Goal: Find specific page/section: Find specific page/section

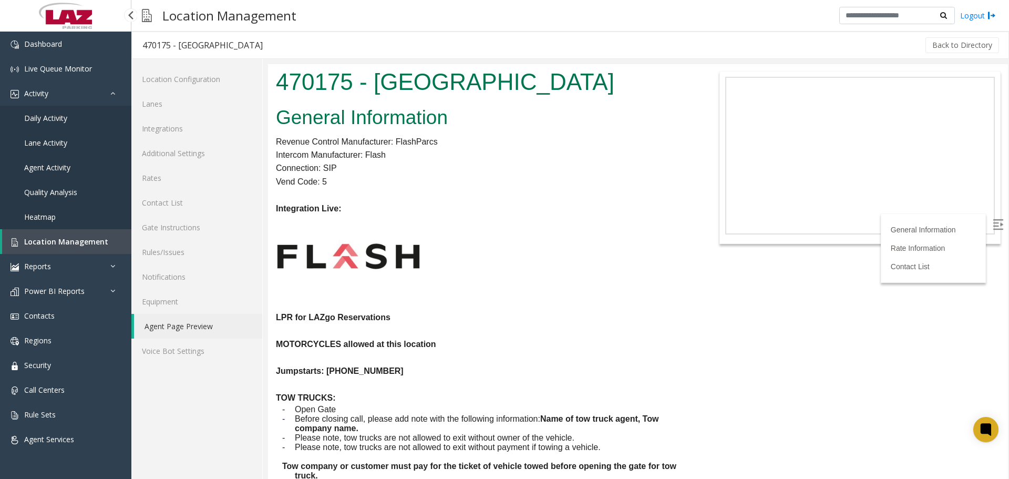
click at [41, 235] on link "Location Management" at bounding box center [66, 241] width 129 height 25
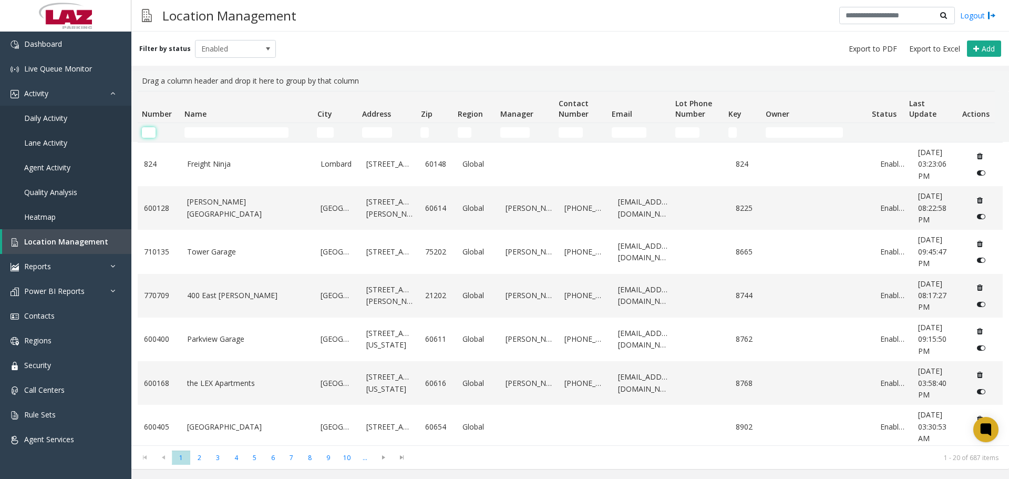
click at [150, 135] on input "Number Filter" at bounding box center [149, 132] width 14 height 11
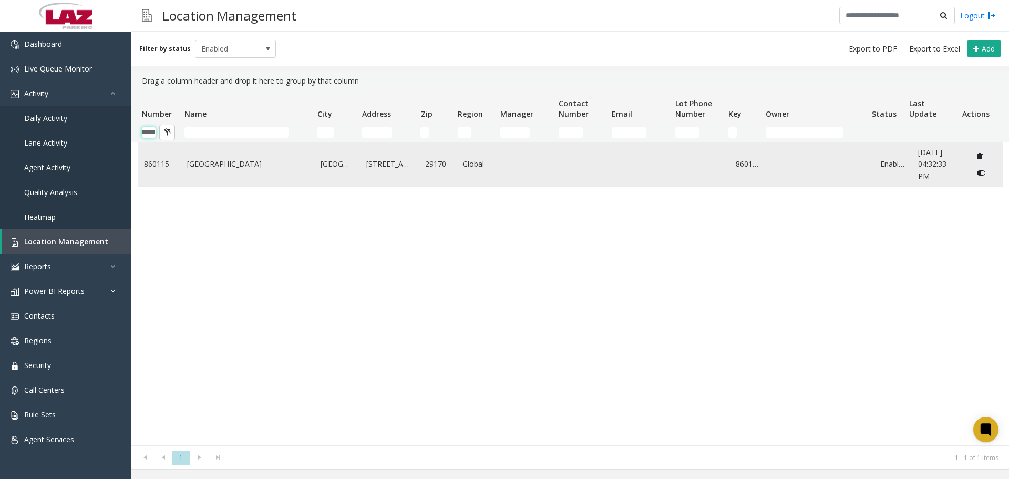
type input "******"
click at [189, 164] on link "Columbia Metropolitan Airport" at bounding box center [247, 164] width 121 height 12
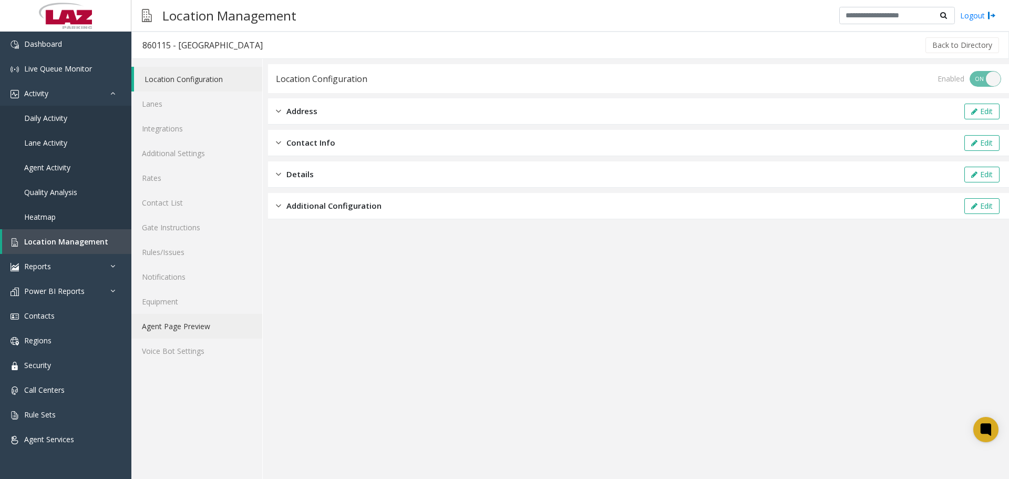
click at [173, 323] on link "Agent Page Preview" at bounding box center [196, 326] width 131 height 25
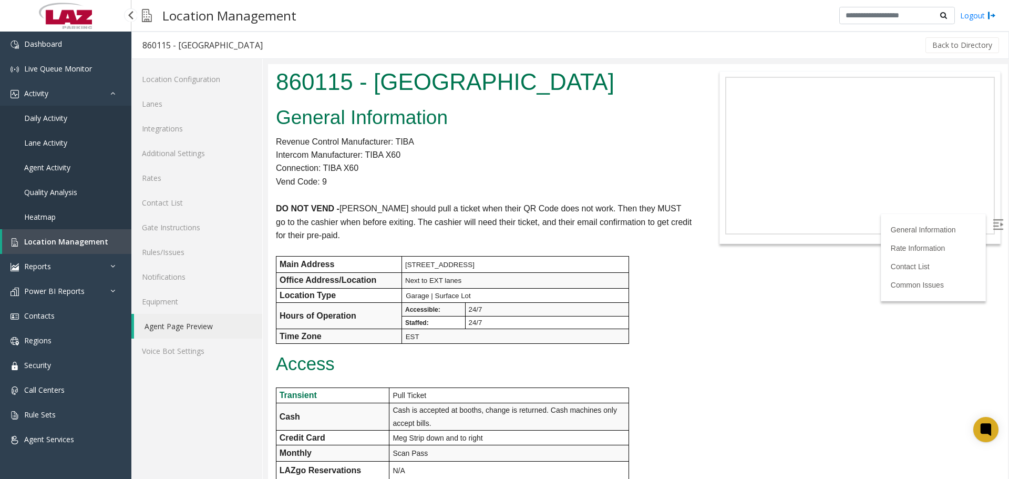
click at [69, 244] on span "Location Management" at bounding box center [66, 242] width 84 height 10
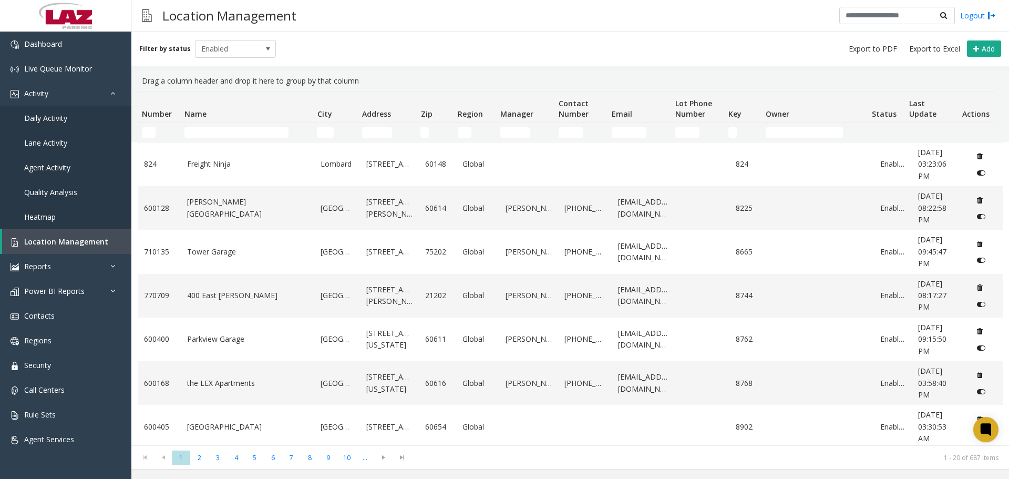
drag, startPoint x: 249, startPoint y: 143, endPoint x: 253, endPoint y: 128, distance: 15.3
click at [251, 141] on div "Number Name City Address Zip Region Manager Contact Number Email Lot Phone Numb…" at bounding box center [570, 268] width 878 height 354
click at [253, 128] on input "Name Filter" at bounding box center [236, 132] width 104 height 11
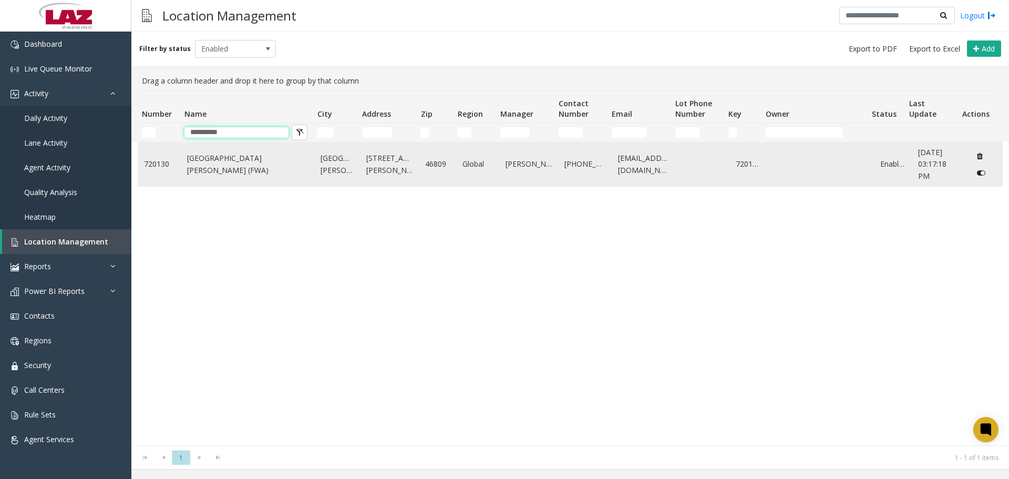
type input "**********"
click at [278, 169] on link "Fort Wayne International Airport (FWA)" at bounding box center [247, 164] width 121 height 24
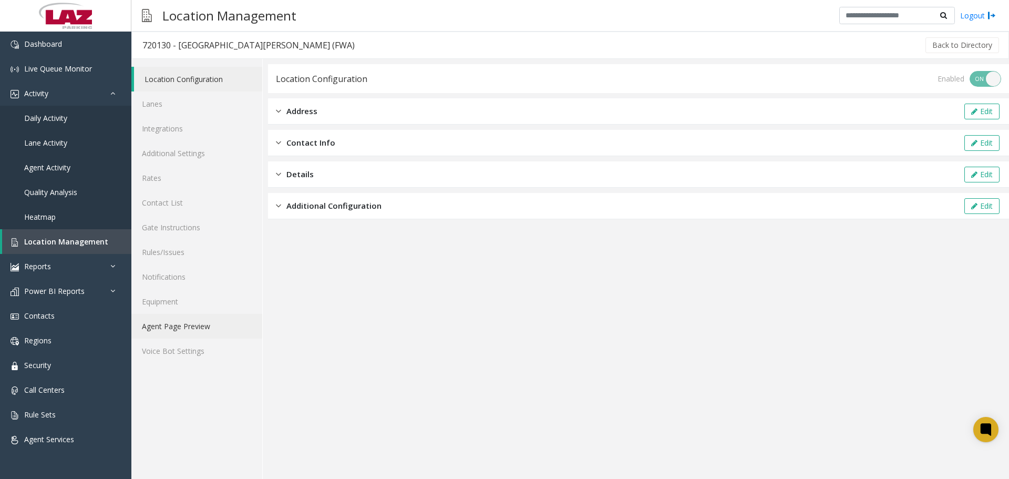
click at [211, 330] on link "Agent Page Preview" at bounding box center [196, 326] width 131 height 25
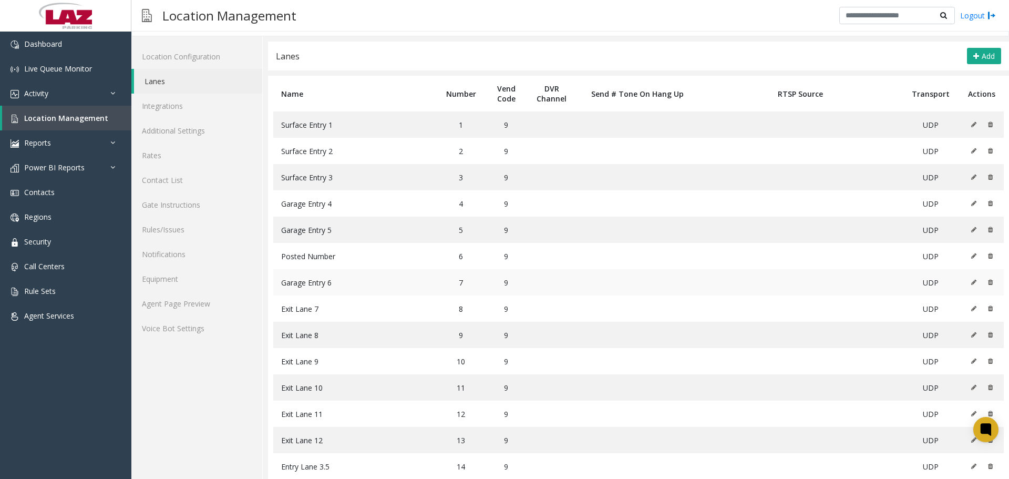
scroll to position [44, 0]
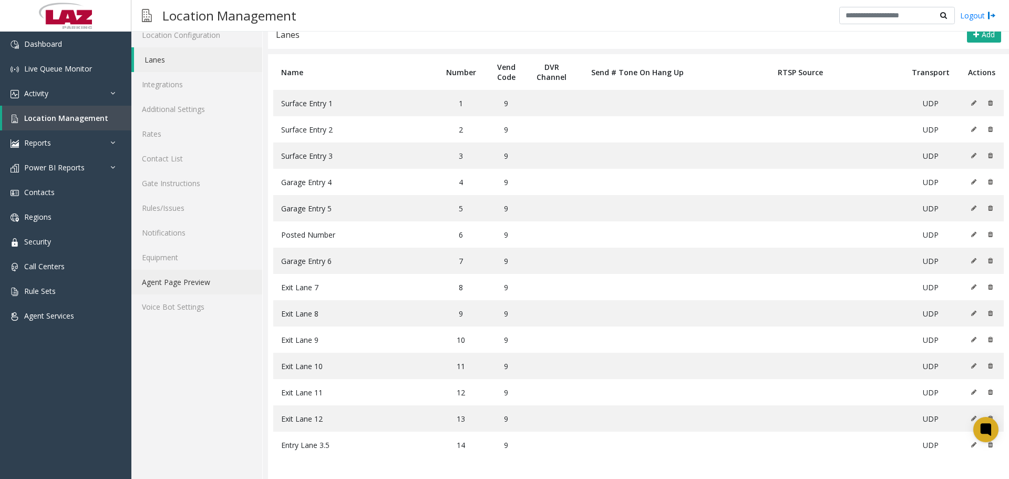
click at [164, 276] on link "Agent Page Preview" at bounding box center [196, 282] width 131 height 25
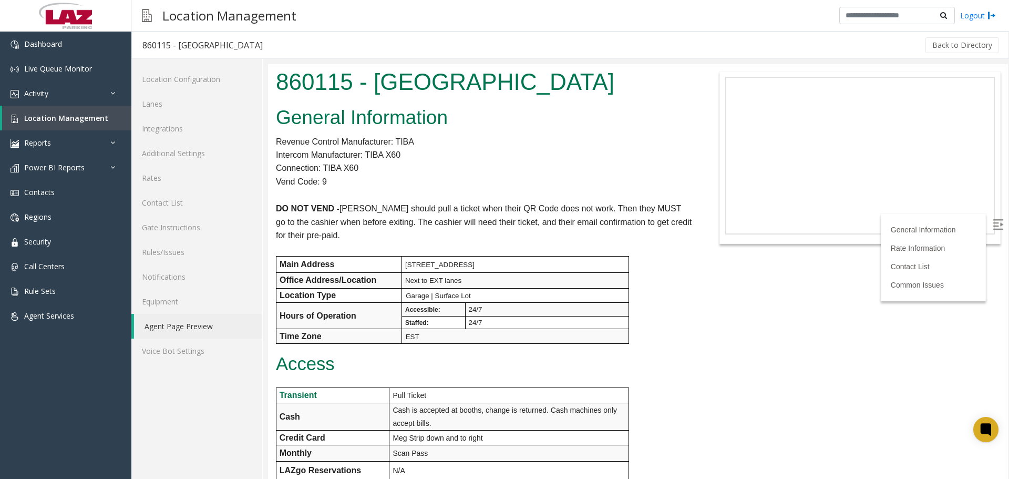
click at [991, 232] on label at bounding box center [999, 226] width 16 height 16
click at [488, 55] on div "Back to Directory" at bounding box center [636, 45] width 727 height 26
click at [546, 171] on p "Connection: TIBA X60" at bounding box center [484, 168] width 416 height 14
click at [197, 105] on link "Lanes" at bounding box center [196, 103] width 131 height 25
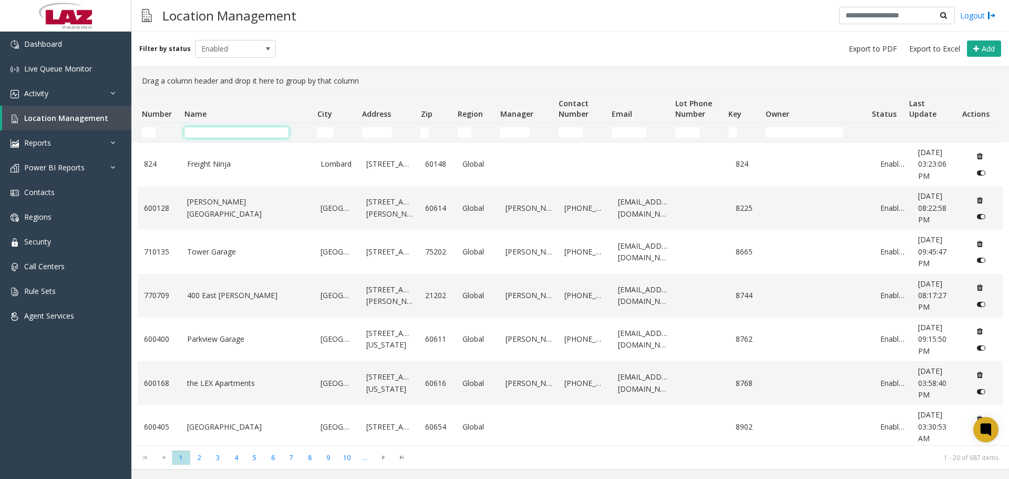
click at [197, 138] on td "Name Filter" at bounding box center [246, 132] width 132 height 19
type input "*****"
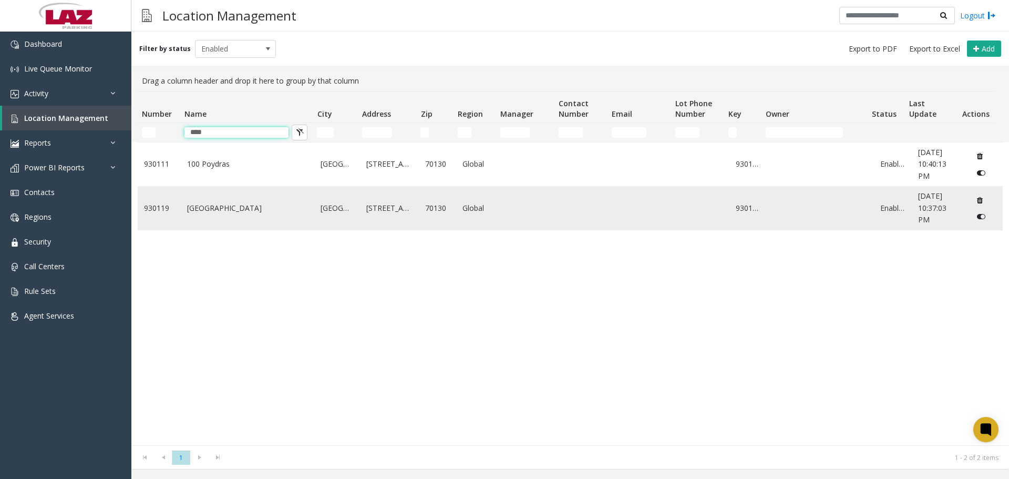
type input "****"
click at [226, 206] on link "[GEOGRAPHIC_DATA]" at bounding box center [247, 208] width 121 height 12
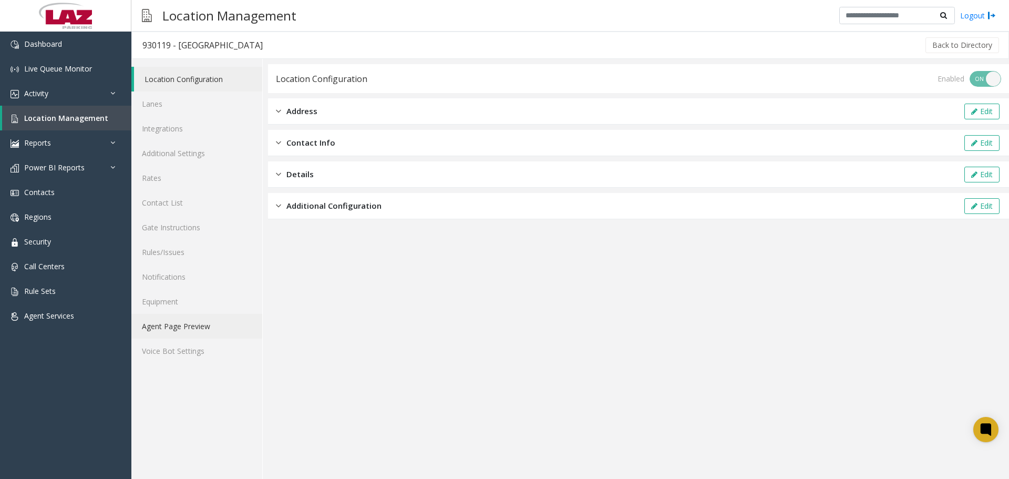
click at [190, 325] on link "Agent Page Preview" at bounding box center [196, 326] width 131 height 25
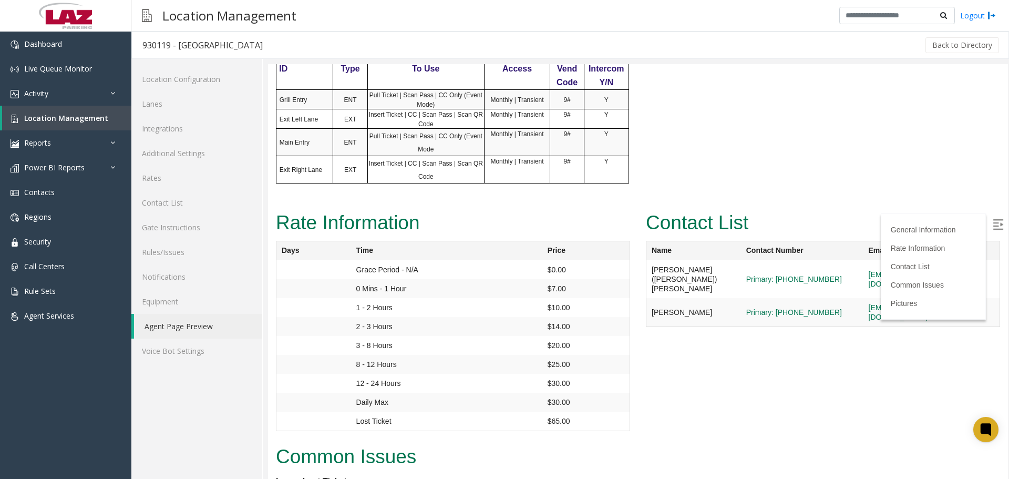
scroll to position [841, 0]
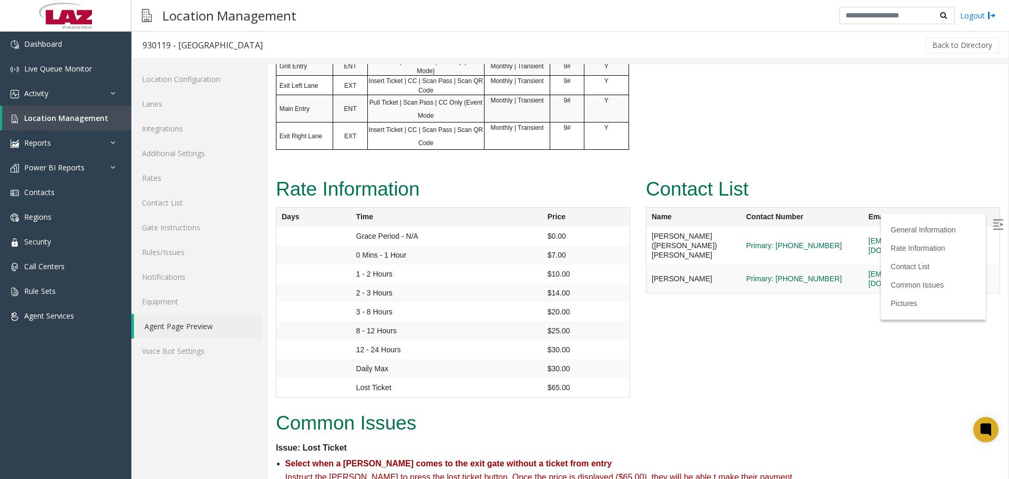
click at [991, 232] on label at bounding box center [999, 226] width 16 height 16
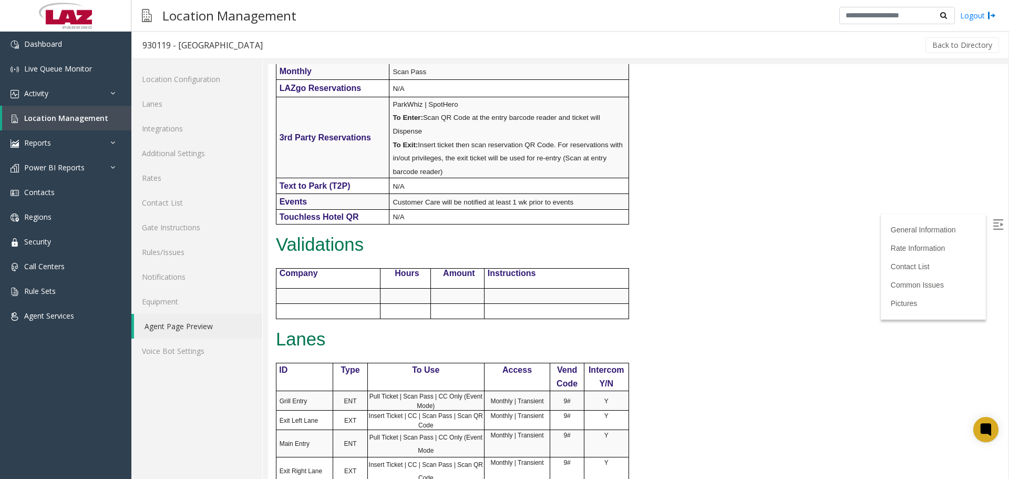
scroll to position [0, 0]
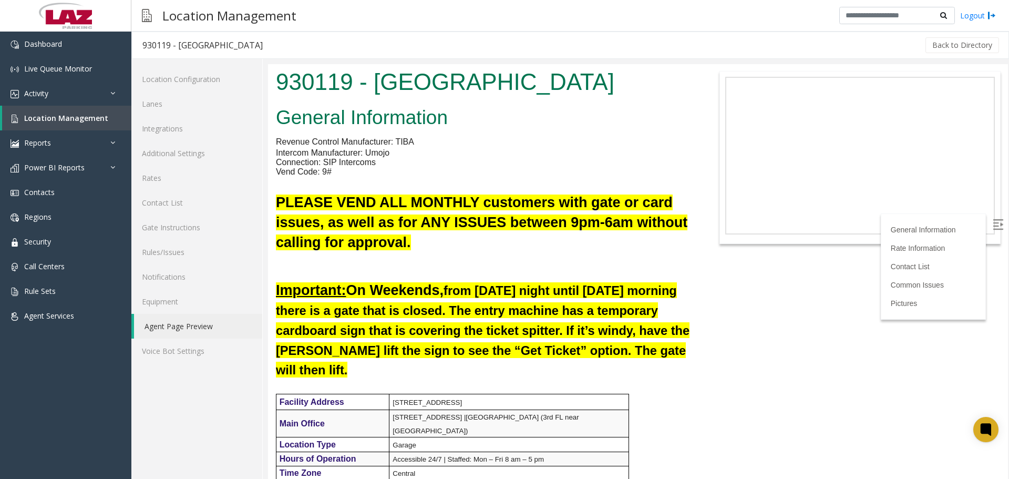
drag, startPoint x: 1003, startPoint y: 253, endPoint x: 1277, endPoint y: 159, distance: 289.1
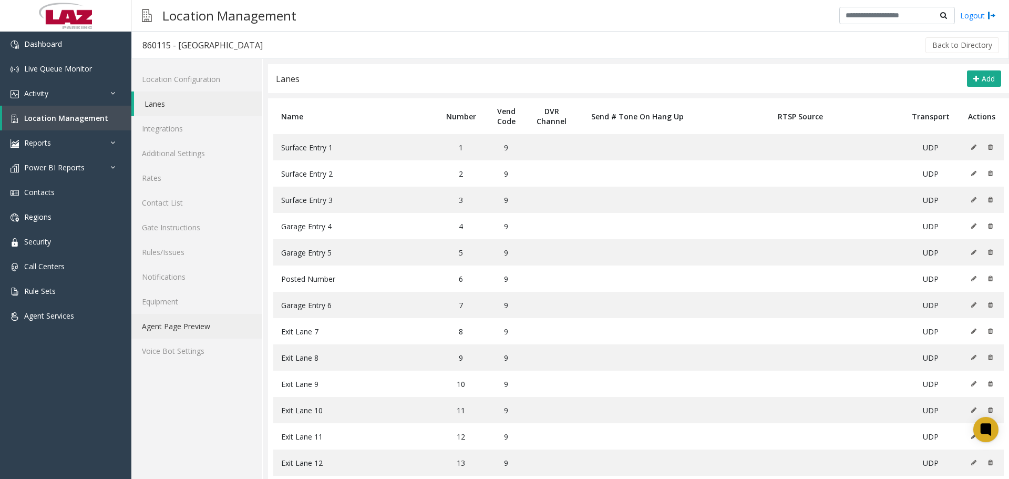
click at [204, 322] on link "Agent Page Preview" at bounding box center [196, 326] width 131 height 25
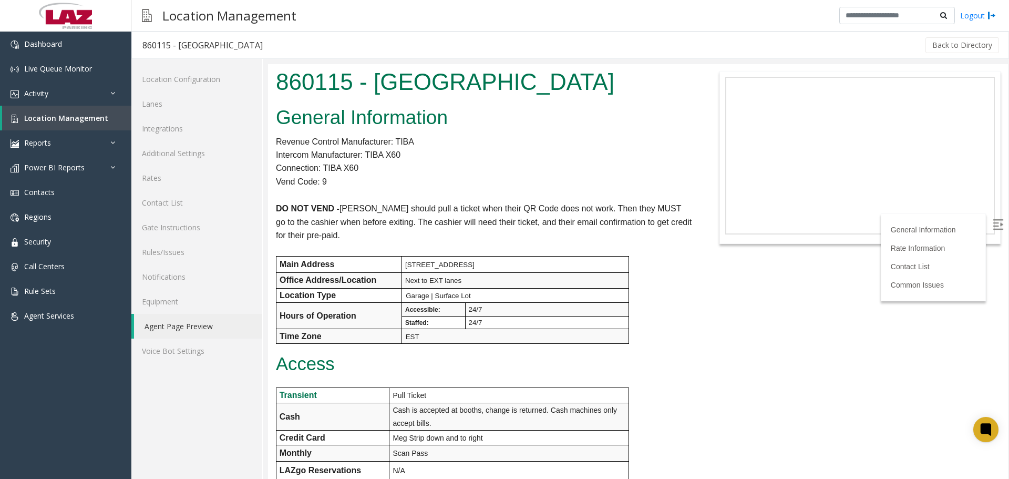
click at [993, 225] on img at bounding box center [998, 224] width 11 height 11
click at [193, 106] on link "Lanes" at bounding box center [196, 103] width 131 height 25
